Goal: Information Seeking & Learning: Learn about a topic

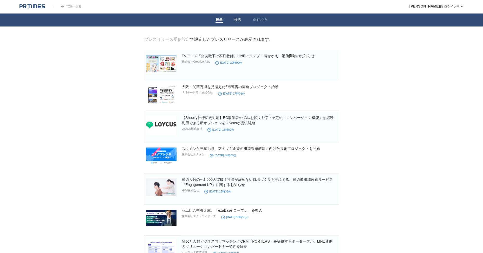
click at [238, 21] on link "検索" at bounding box center [237, 19] width 7 height 5
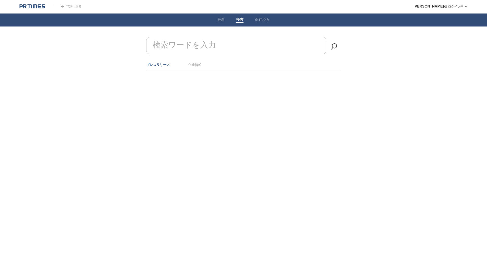
click at [185, 37] on form "検索ワードを入力" at bounding box center [243, 37] width 194 height 0
type input "ブレイン・ラボ"
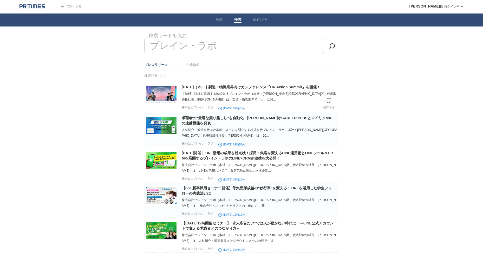
click at [225, 91] on div "【無料】詳細を確認する株式会社ブレイン・ラボ（本社：[PERSON_NAME][GEOGRAPHIC_DATA]区、代表取締役社長：[PERSON_NAME]…" at bounding box center [260, 96] width 156 height 11
click at [226, 88] on link "[DATE]（木）｜製造・物流業界向けカンファレンス『HR Action Summit』を開催！" at bounding box center [251, 87] width 139 height 4
click at [156, 123] on img at bounding box center [161, 125] width 31 height 20
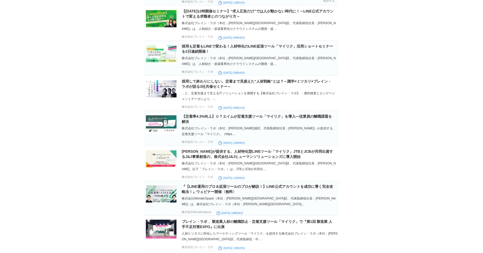
scroll to position [237, 0]
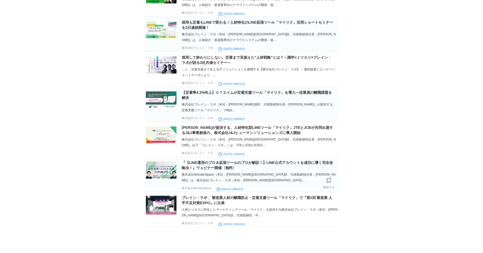
click at [161, 176] on img at bounding box center [161, 170] width 31 height 20
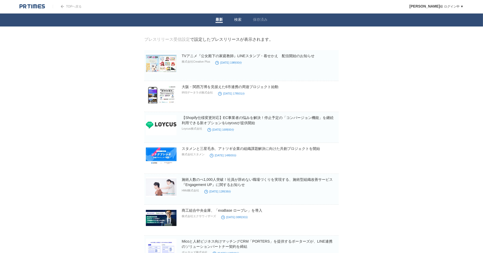
click at [238, 21] on link "検索" at bounding box center [237, 19] width 7 height 5
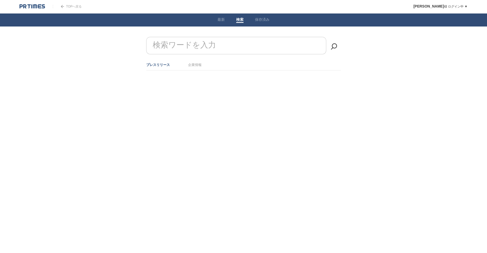
click at [192, 37] on form "検索ワードを入力" at bounding box center [243, 37] width 194 height 0
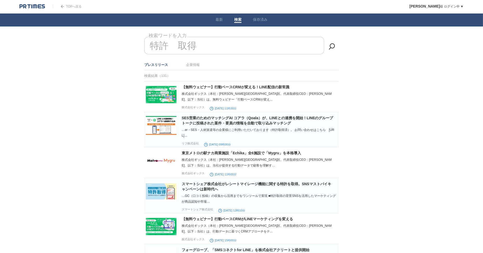
type input "特許　取得"
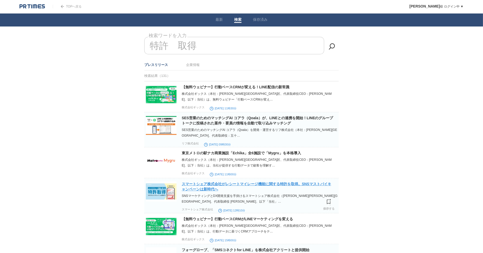
click at [200, 186] on link "スマートシェア株式会社がレシートマイレージ機能に関する特許を取得。SNSマストバイキャンペーンは新時代へ" at bounding box center [257, 186] width 150 height 9
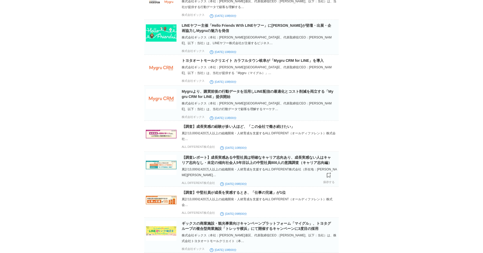
scroll to position [514, 0]
